Goal: Navigation & Orientation: Find specific page/section

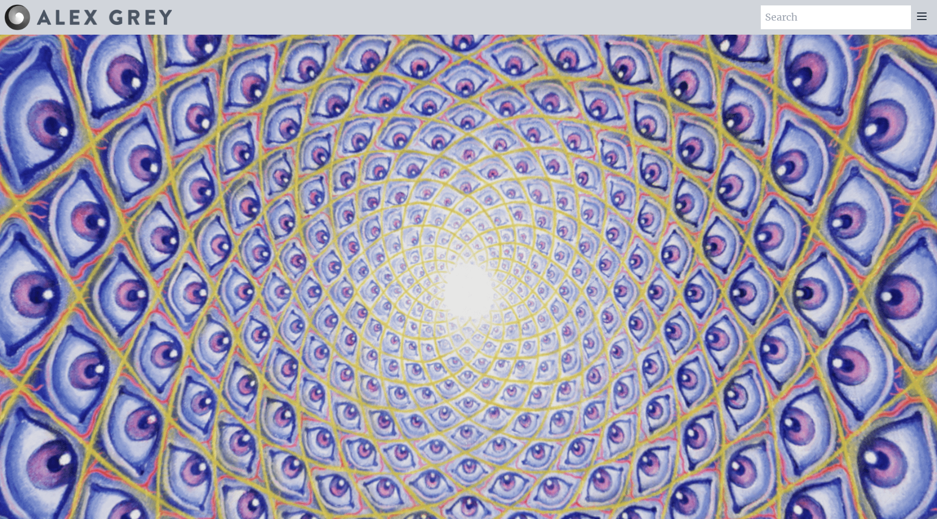
click at [926, 15] on icon at bounding box center [921, 16] width 13 height 13
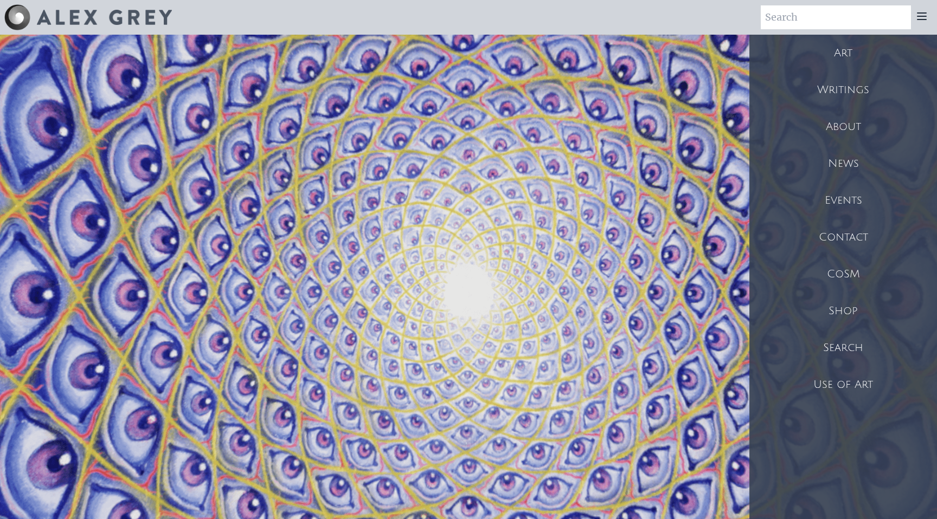
click at [839, 313] on div "Shop" at bounding box center [843, 311] width 188 height 37
